Goal: Browse casually

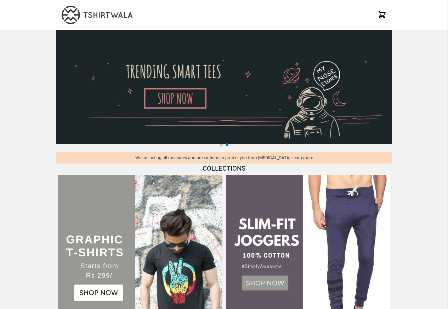
click at [167, 97] on img at bounding box center [224, 87] width 336 height 114
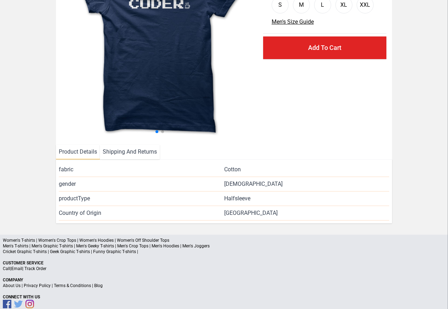
scroll to position [103, 0]
